Goal: Navigation & Orientation: Go to known website

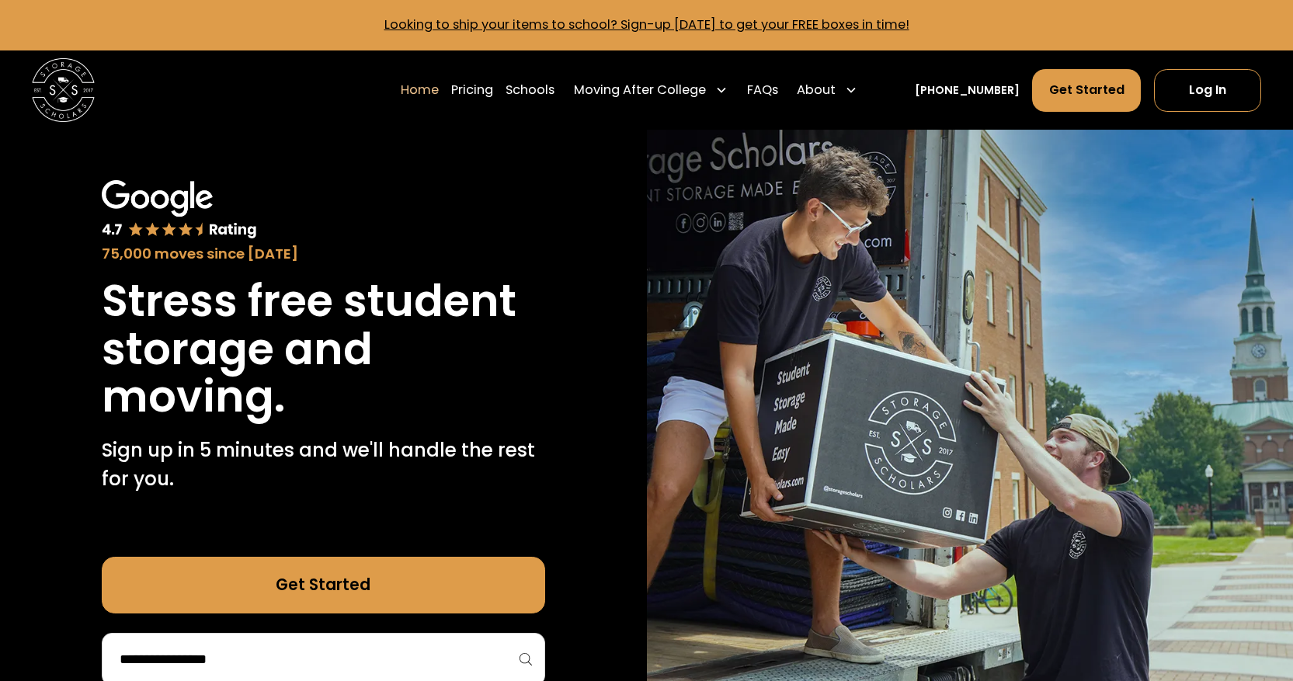
click at [1219, 116] on div "Home Pricing Schools Moving After College Commercial Projects Apartment Moving …" at bounding box center [646, 89] width 1229 height 79
click at [1209, 101] on link "Log In" at bounding box center [1208, 90] width 108 height 43
click at [1221, 89] on link "Log In" at bounding box center [1208, 90] width 108 height 43
